Goal: Task Accomplishment & Management: Manage account settings

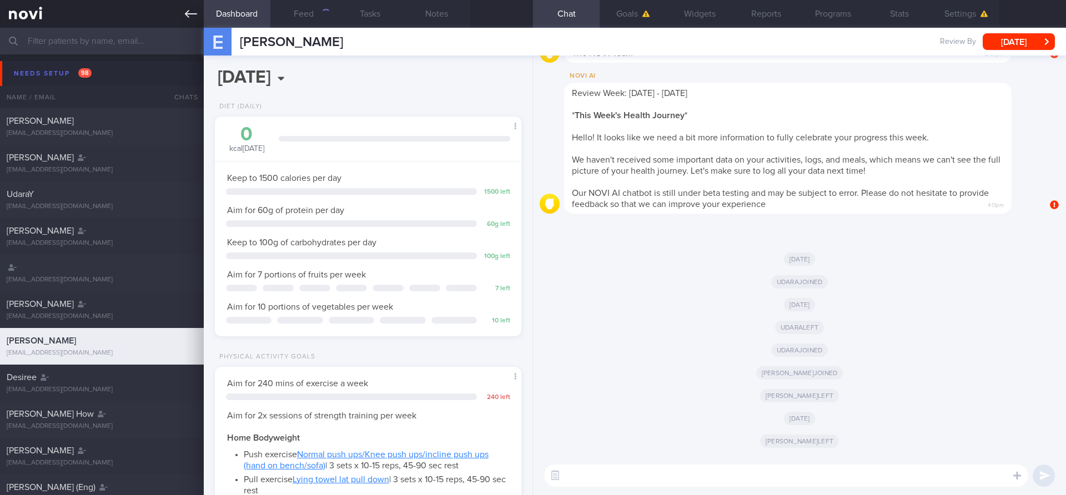
click at [190, 19] on icon at bounding box center [191, 14] width 12 height 12
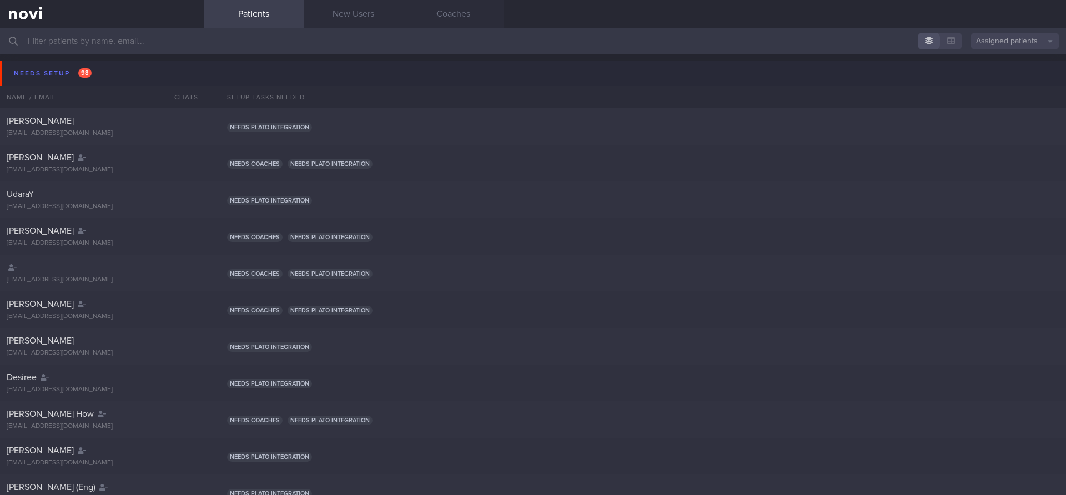
click at [1037, 46] on button "Assigned patients" at bounding box center [1015, 41] width 89 height 17
click at [1009, 77] on button "All active patients" at bounding box center [1015, 76] width 89 height 17
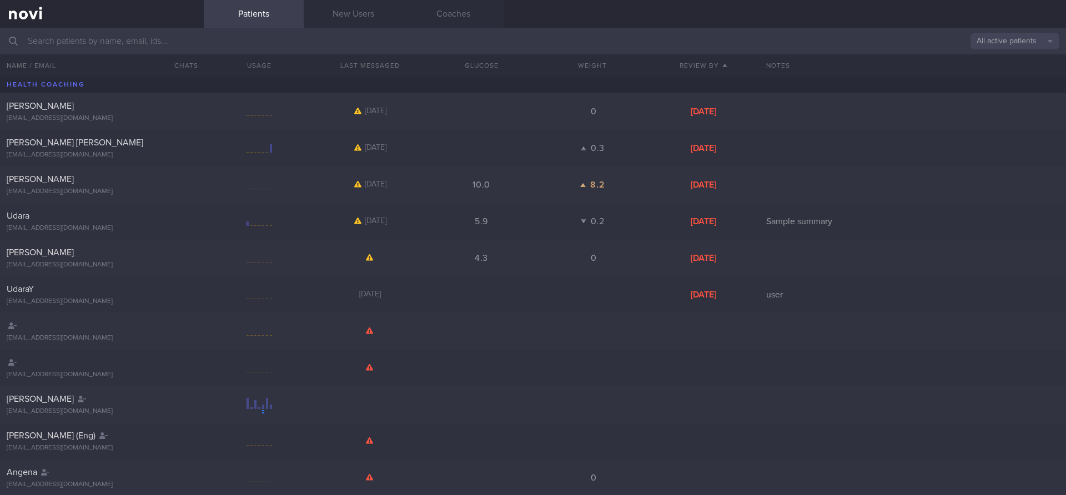
click at [836, 32] on input "text" at bounding box center [533, 41] width 1066 height 27
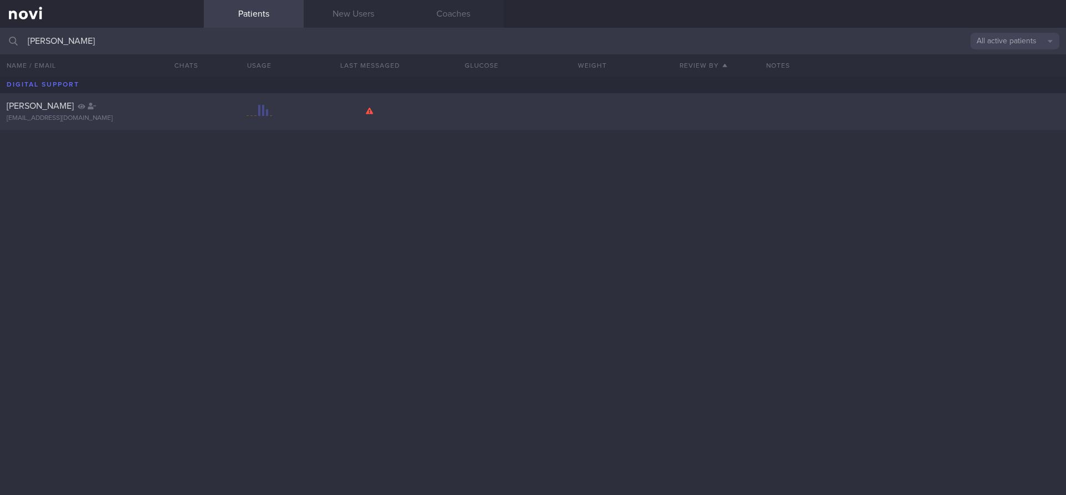
type input "[PERSON_NAME]"
click at [120, 104] on div "[PERSON_NAME]" at bounding box center [101, 105] width 188 height 11
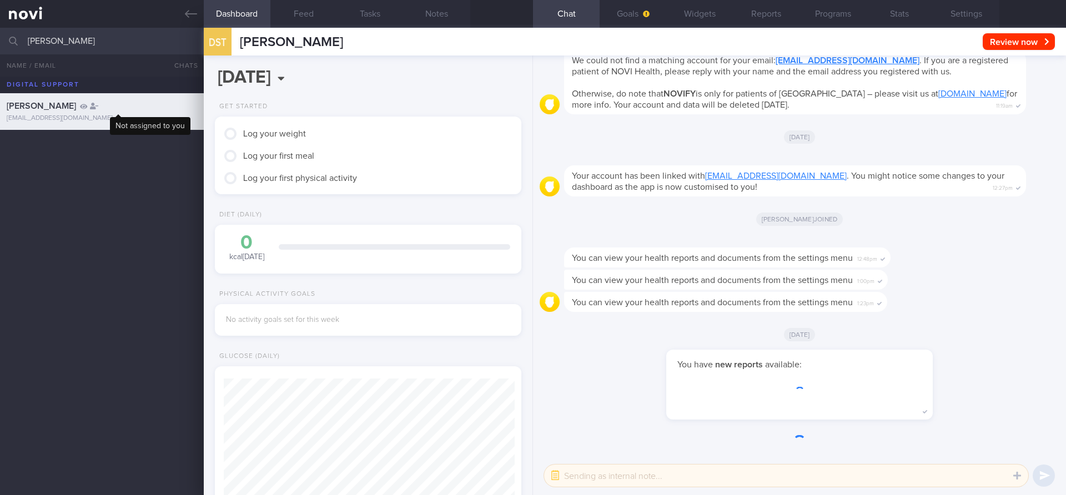
scroll to position [145, 292]
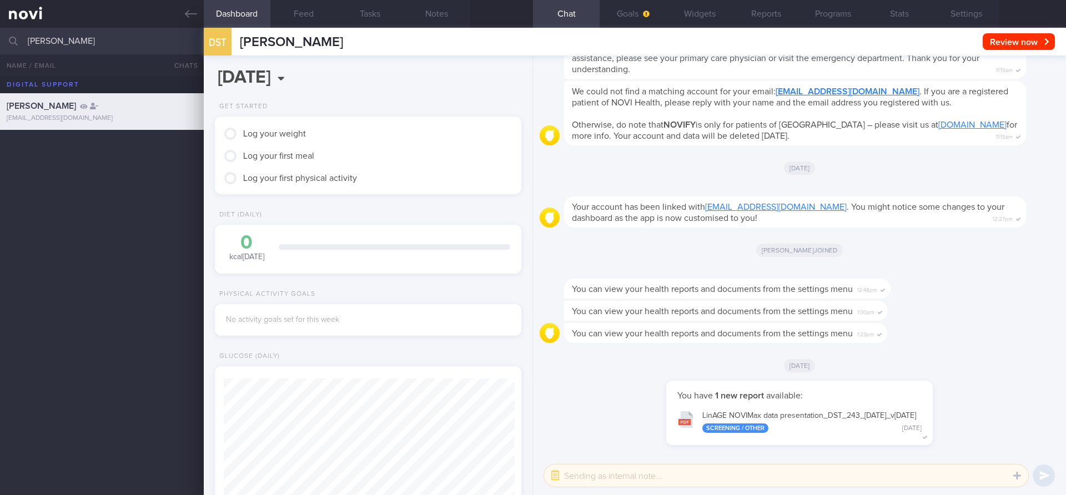
drag, startPoint x: 955, startPoint y: 14, endPoint x: 877, endPoint y: 155, distance: 161.5
click at [877, 155] on div "Dashboard Feed Tasks Notes Chat Goals Widgets Reports Programs Stats Settings D…" at bounding box center [635, 262] width 862 height 468
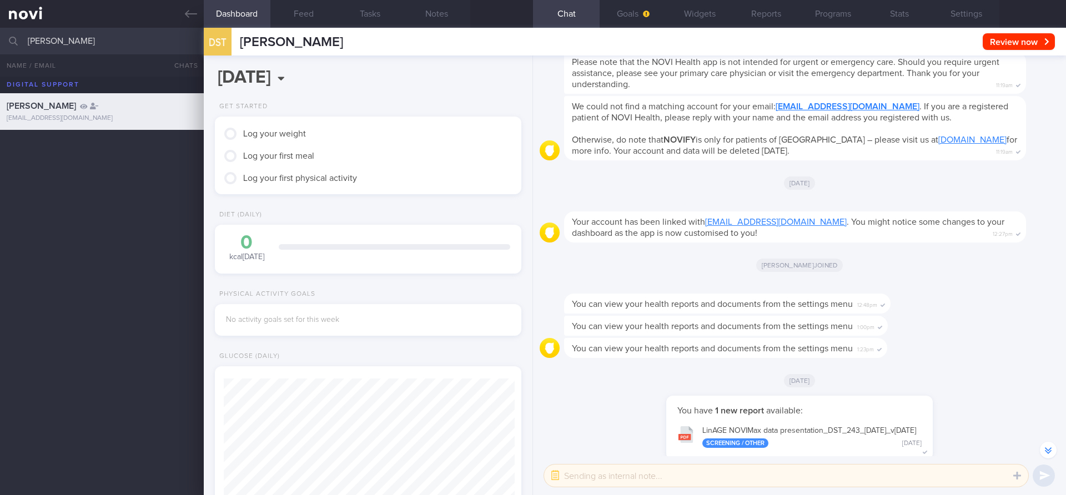
scroll to position [0, 0]
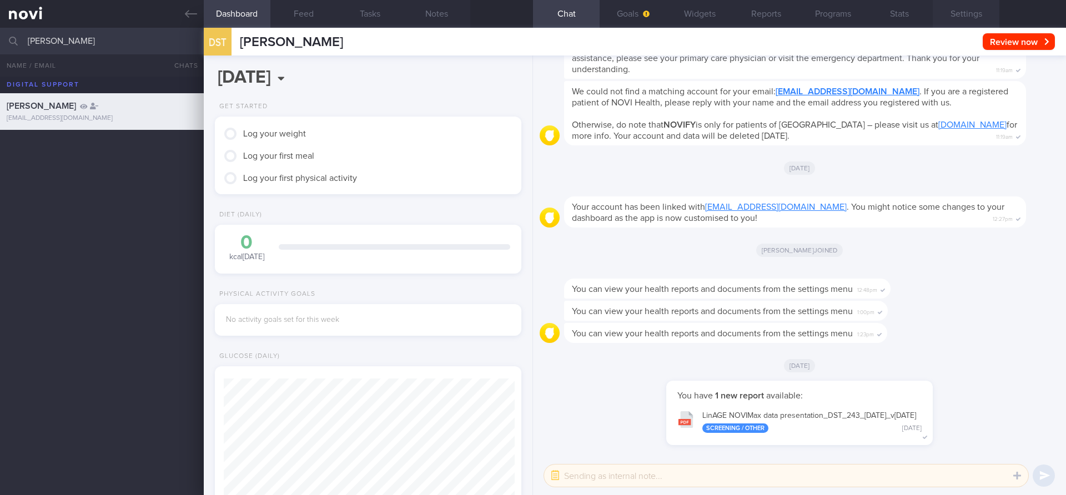
click at [970, 9] on button "Settings" at bounding box center [966, 14] width 67 height 28
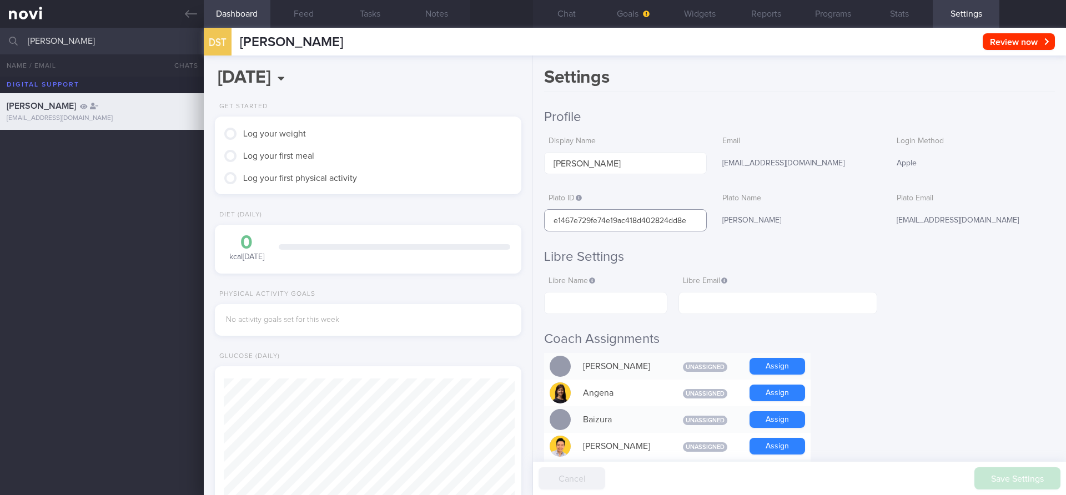
click at [636, 220] on input "e1467e729fe74e19ac418d402824dd8e" at bounding box center [625, 220] width 163 height 22
click at [889, 17] on button "Stats" at bounding box center [899, 14] width 67 height 28
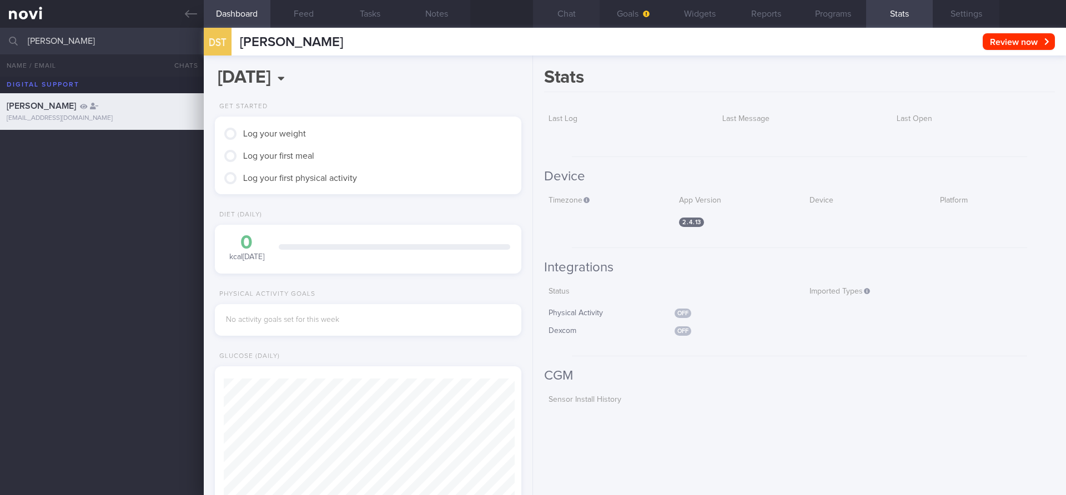
click at [577, 16] on button "Chat" at bounding box center [566, 14] width 67 height 28
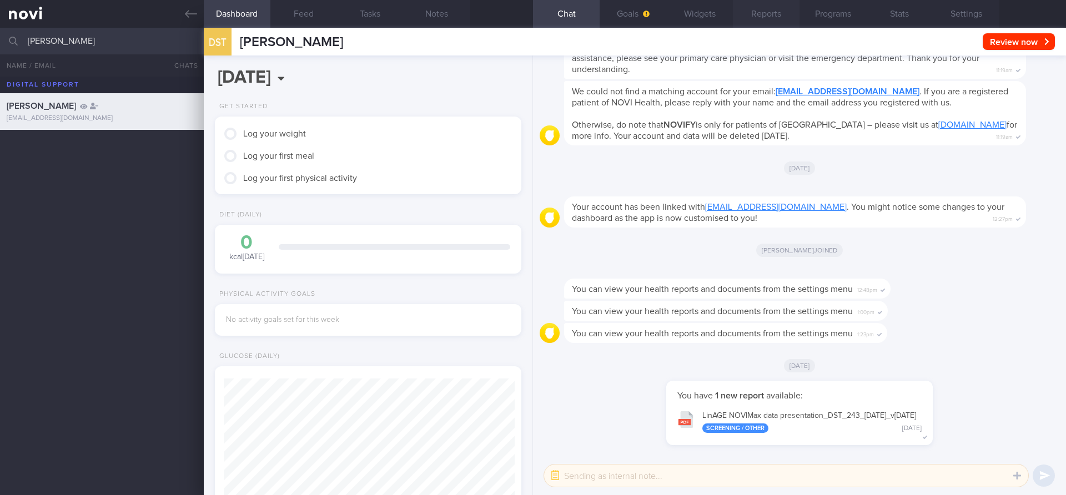
click at [776, 13] on button "Reports" at bounding box center [766, 14] width 67 height 28
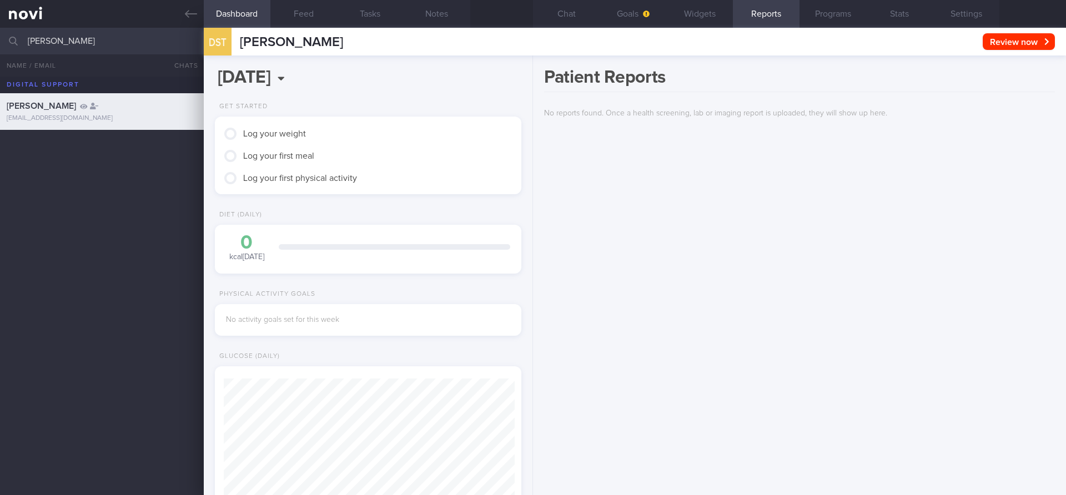
click at [773, 195] on div "Patient Reports No reports found. Once a health screening, lab or imaging repor…" at bounding box center [799, 276] width 533 height 440
click at [864, 187] on div "Patient Reports No reports found. Once a health screening, lab or imaging repor…" at bounding box center [799, 276] width 533 height 440
click at [713, 190] on div "Patient Reports No reports found. Once a health screening, lab or imaging repor…" at bounding box center [799, 276] width 533 height 440
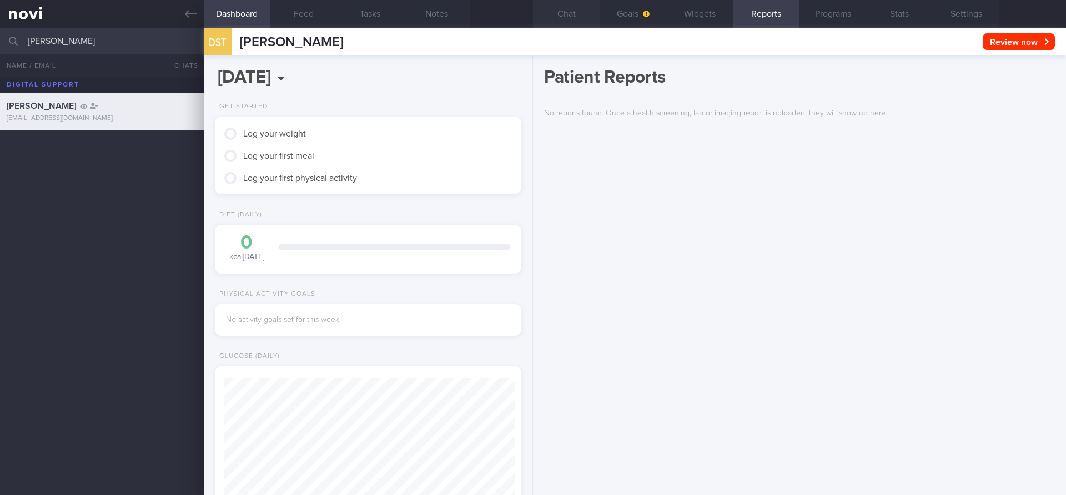
click at [565, 26] on button "Chat" at bounding box center [566, 14] width 67 height 28
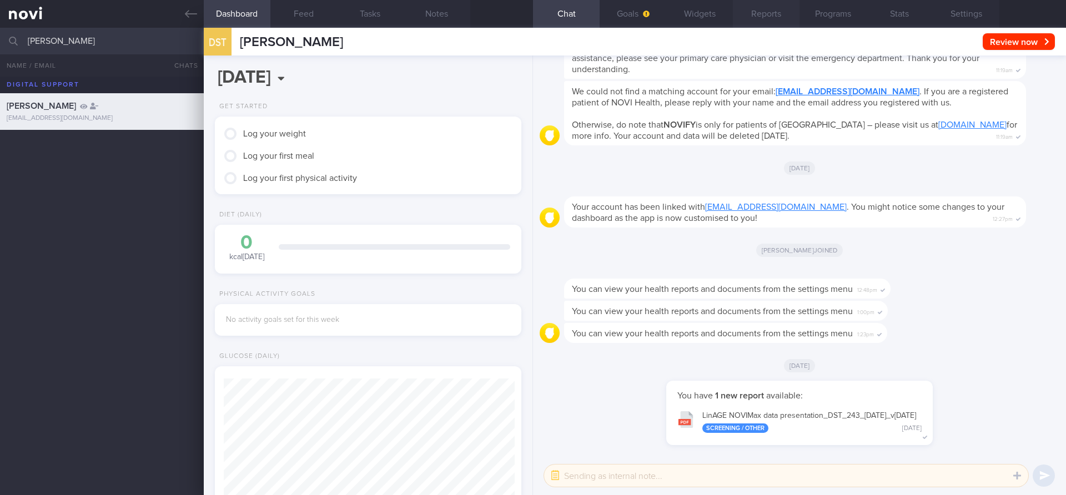
scroll to position [143, 287]
